Goal: Subscribe to service/newsletter: Subscribe to service/newsletter

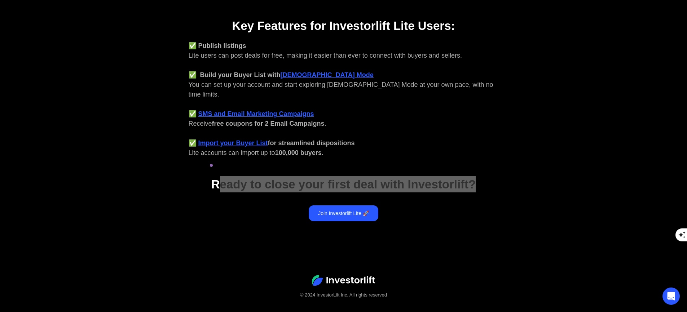
scroll to position [287, 0]
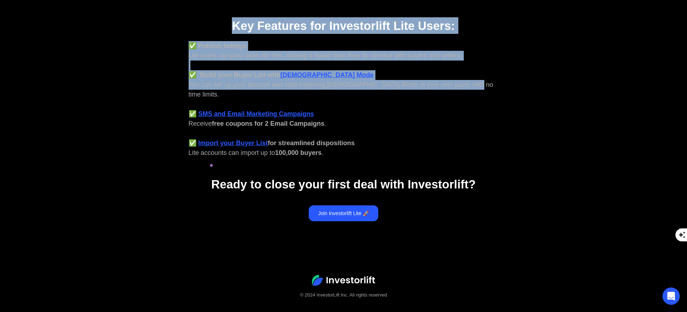
drag, startPoint x: 216, startPoint y: 19, endPoint x: 469, endPoint y: 99, distance: 265.5
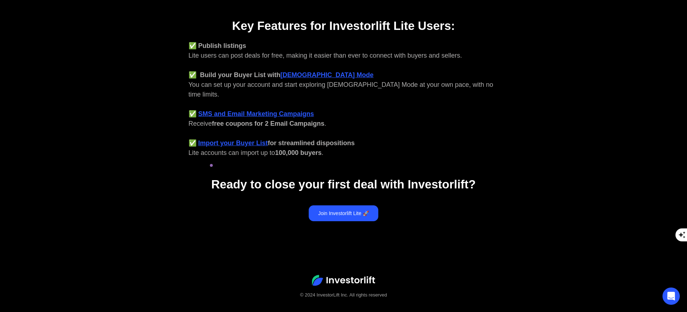
click at [469, 101] on div "✅ Publish listings Lite users can post deals for free, making it easier than ev…" at bounding box center [344, 99] width 310 height 117
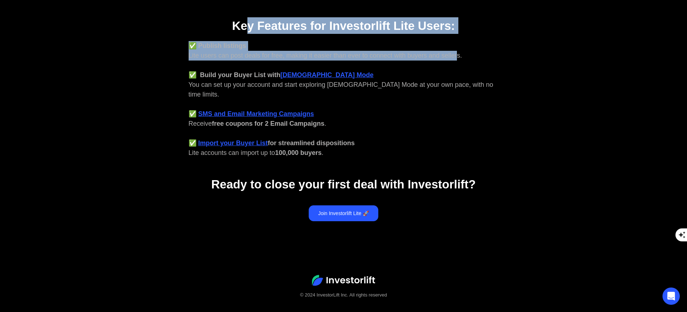
drag, startPoint x: 350, startPoint y: 35, endPoint x: 246, endPoint y: 32, distance: 103.9
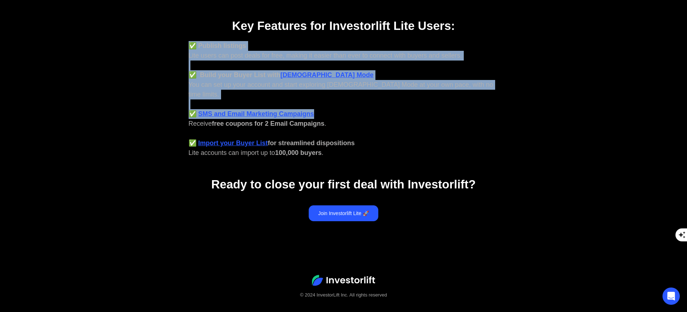
drag, startPoint x: 233, startPoint y: 38, endPoint x: 495, endPoint y: 102, distance: 270.0
click at [495, 102] on div "✅ Publish listings Lite users can post deals for free, making it easier than ev…" at bounding box center [344, 99] width 310 height 117
drag, startPoint x: 489, startPoint y: 98, endPoint x: 370, endPoint y: 51, distance: 128.5
click at [369, 50] on div "✅ Publish listings Lite users can post deals for free, making it easier than ev…" at bounding box center [344, 99] width 310 height 117
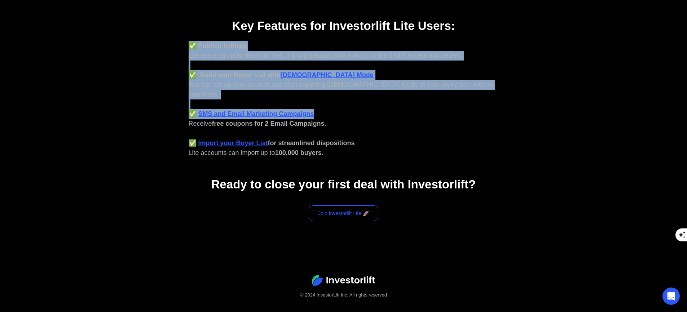
click at [346, 206] on link "Join Investorlift Lite 🚀" at bounding box center [344, 214] width 70 height 16
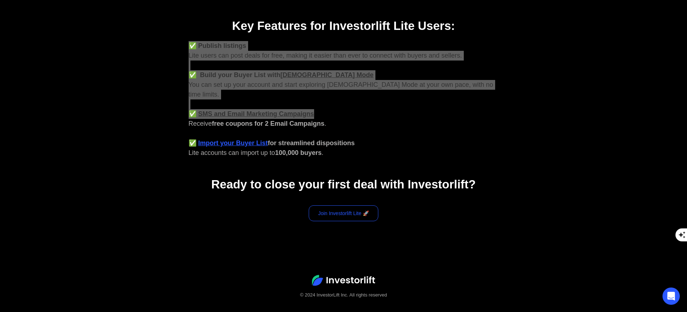
scroll to position [286, 0]
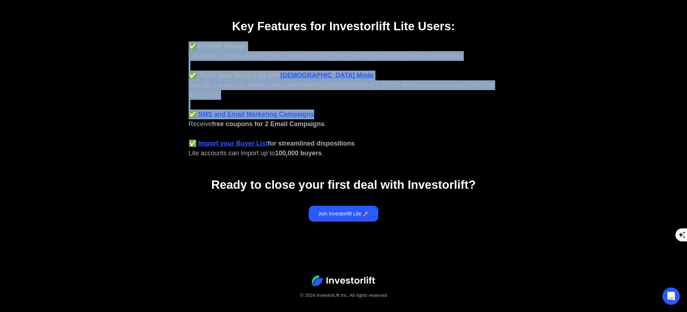
click at [484, 135] on div "✅ Publish listings Lite users can post deals for free, making it easier than ev…" at bounding box center [344, 99] width 310 height 117
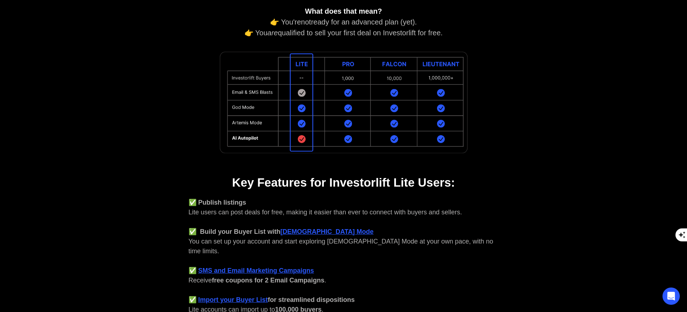
scroll to position [0, 0]
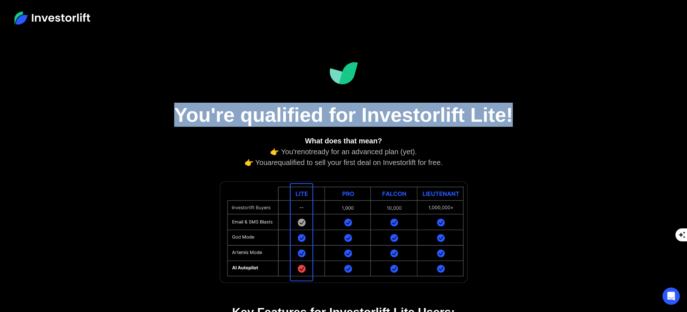
drag, startPoint x: 166, startPoint y: 101, endPoint x: 546, endPoint y: 117, distance: 379.8
click at [546, 117] on aside "You're qualified for Investorlift Lite! What does that mean? 👉 You're not ready…" at bounding box center [343, 279] width 687 height 487
drag, startPoint x: 546, startPoint y: 117, endPoint x: 540, endPoint y: 115, distance: 6.7
click at [545, 117] on aside "You're qualified for Investorlift Lite! What does that mean? 👉 You're not ready…" at bounding box center [343, 279] width 687 height 487
